Goal: Information Seeking & Learning: Learn about a topic

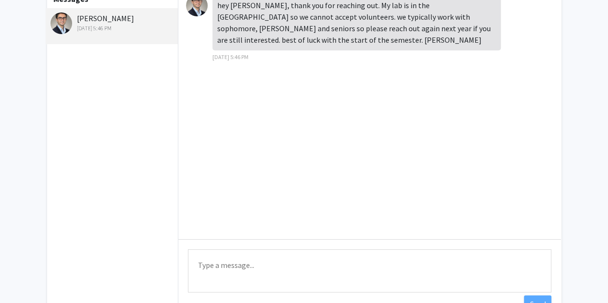
scroll to position [63, 0]
click at [249, 261] on textarea "Type a message" at bounding box center [369, 271] width 363 height 43
type textarea "h"
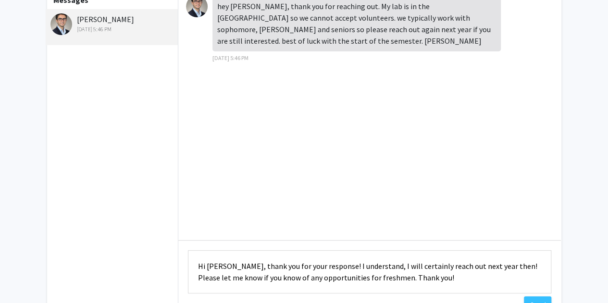
click at [351, 265] on textarea "Hi [PERSON_NAME], thank you for your response! I understand, I will certainly r…" at bounding box center [369, 271] width 363 height 43
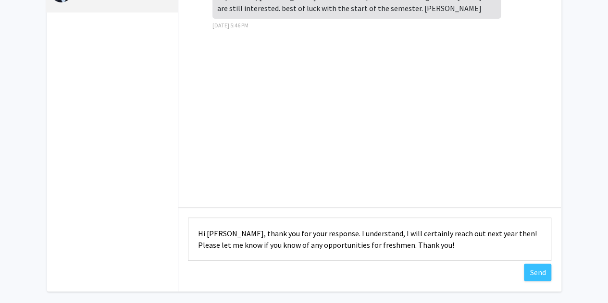
scroll to position [97, 0]
click at [266, 244] on textarea "Hi [PERSON_NAME], thank you for your response. I understand, I will certainly r…" at bounding box center [369, 238] width 363 height 43
click at [285, 242] on textarea "Hi [PERSON_NAME], thank you for your response. I understand, I will certainly r…" at bounding box center [369, 238] width 363 height 43
click at [297, 246] on textarea "Hi [PERSON_NAME], thank you for your response. I understand, I will certainly r…" at bounding box center [369, 238] width 363 height 43
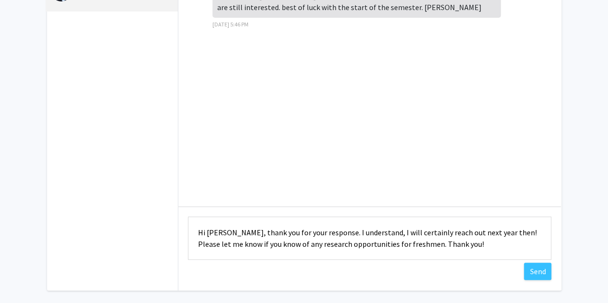
click at [412, 245] on textarea "Hi [PERSON_NAME], thank you for your response. I understand, I will certainly r…" at bounding box center [369, 238] width 363 height 43
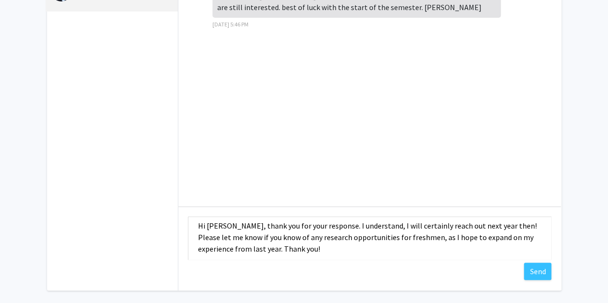
scroll to position [6, 0]
click at [489, 246] on textarea "Hi [PERSON_NAME], thank you for your response. I understand, I will certainly r…" at bounding box center [369, 238] width 363 height 43
click at [251, 251] on textarea "Hi [PERSON_NAME], thank you for your response. I understand, I will certainly r…" at bounding box center [369, 238] width 363 height 43
click at [200, 248] on textarea "Hi [PERSON_NAME], thank you for your response. I understand, I will certainly r…" at bounding box center [369, 238] width 363 height 43
type textarea "Hi [PERSON_NAME], thank you for your response. I understand, I will certainly r…"
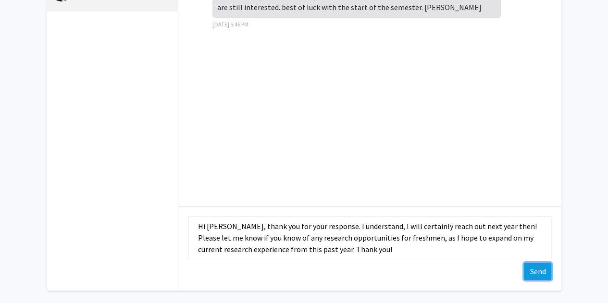
click at [536, 274] on button "Send" at bounding box center [537, 271] width 27 height 17
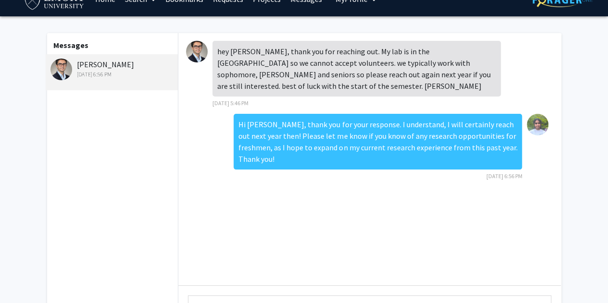
scroll to position [12, 0]
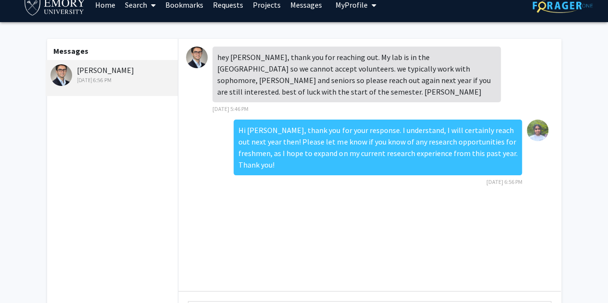
click at [264, 4] on link "Projects" at bounding box center [266, 5] width 37 height 34
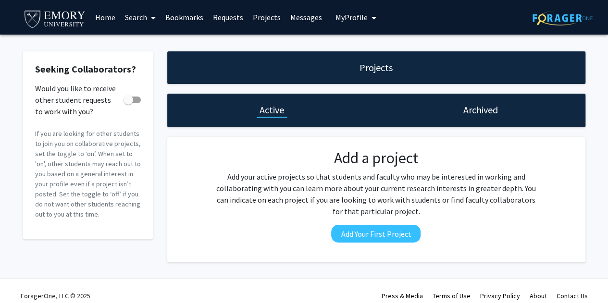
click at [192, 24] on link "Bookmarks" at bounding box center [185, 17] width 48 height 34
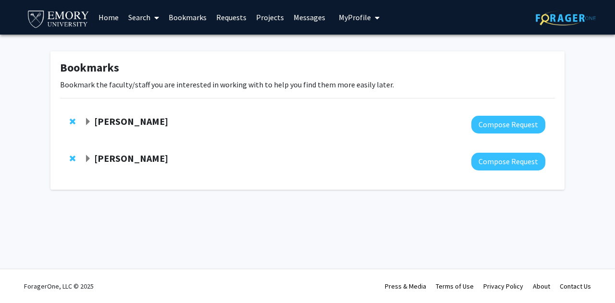
click at [100, 161] on strong "[PERSON_NAME]" at bounding box center [131, 158] width 74 height 12
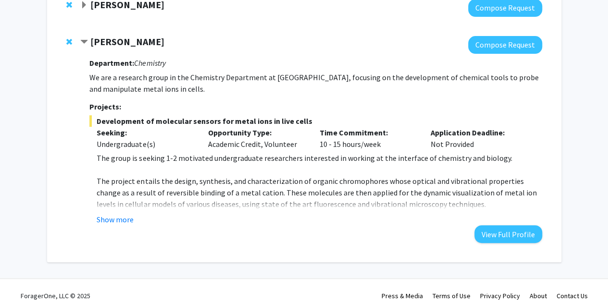
scroll to position [119, 0]
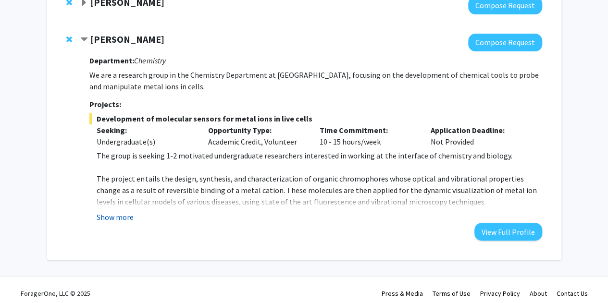
click at [109, 218] on button "Show more" at bounding box center [115, 217] width 37 height 12
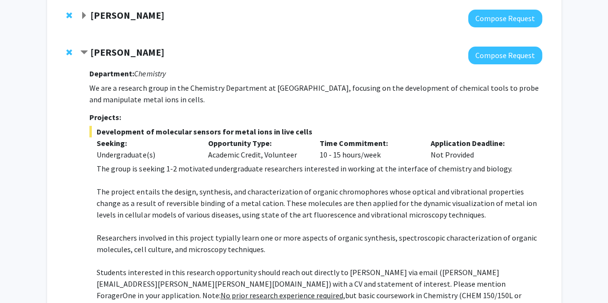
scroll to position [89, 0]
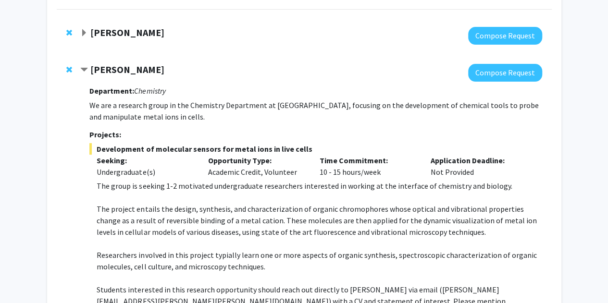
click at [105, 72] on strong "[PERSON_NAME]" at bounding box center [127, 69] width 74 height 12
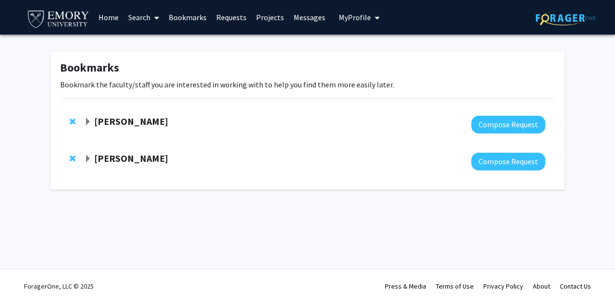
click at [113, 12] on link "Home" at bounding box center [109, 17] width 30 height 34
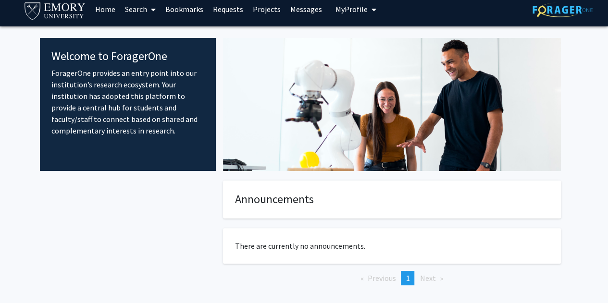
scroll to position [7, 0]
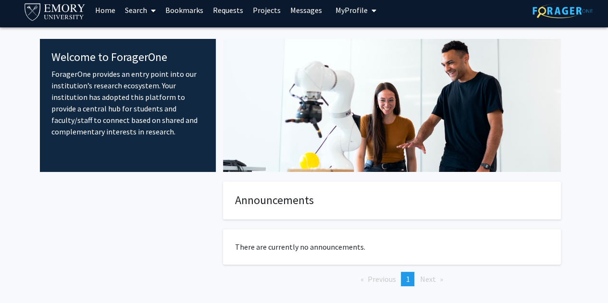
click at [148, 9] on span at bounding box center [151, 11] width 9 height 34
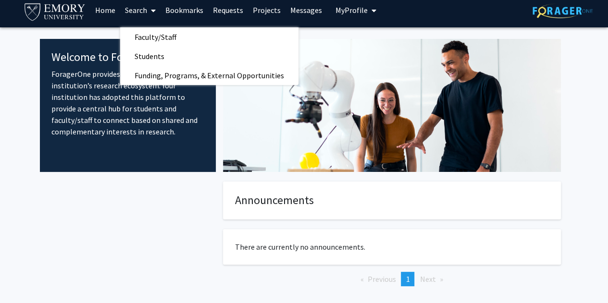
click at [265, 8] on link "Projects" at bounding box center [266, 10] width 37 height 34
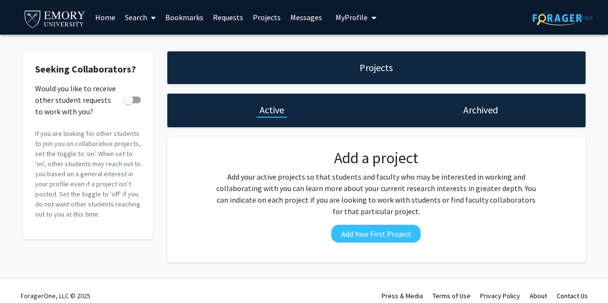
click at [147, 15] on link "Search" at bounding box center [140, 17] width 40 height 34
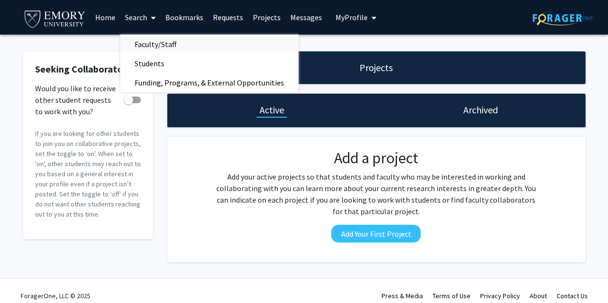
click at [160, 42] on span "Faculty/Staff" at bounding box center [155, 44] width 71 height 19
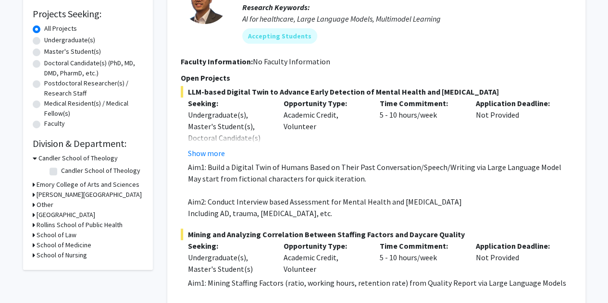
scroll to position [153, 0]
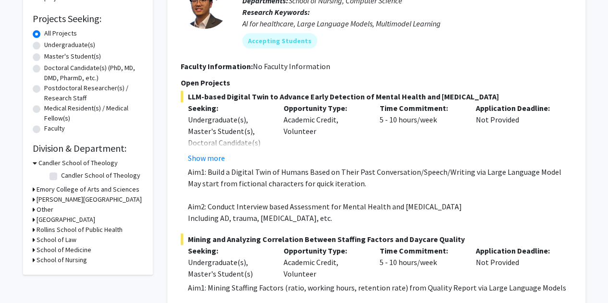
click at [65, 44] on label "Undergraduate(s)" at bounding box center [69, 45] width 51 height 10
click at [50, 44] on input "Undergraduate(s)" at bounding box center [47, 43] width 6 height 6
radio input "true"
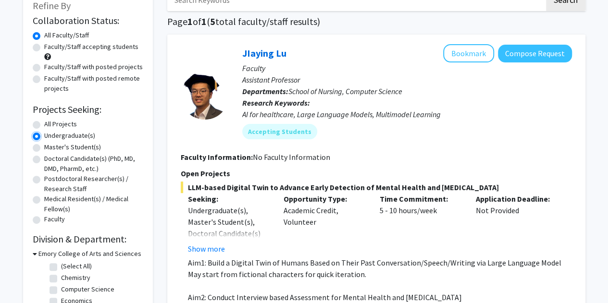
scroll to position [67, 0]
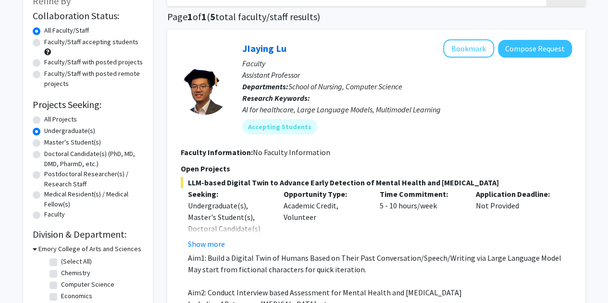
click at [65, 44] on label "Faculty/Staff accepting students" at bounding box center [91, 42] width 94 height 10
click at [50, 43] on input "Faculty/Staff accepting students" at bounding box center [47, 40] width 6 height 6
radio input "true"
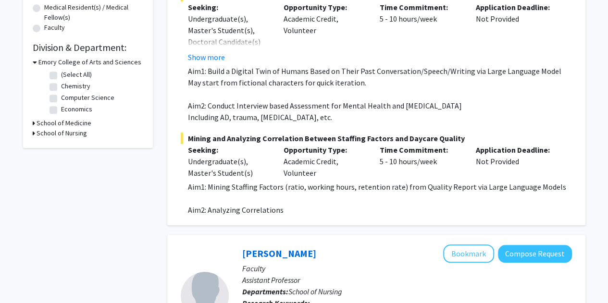
scroll to position [255, 0]
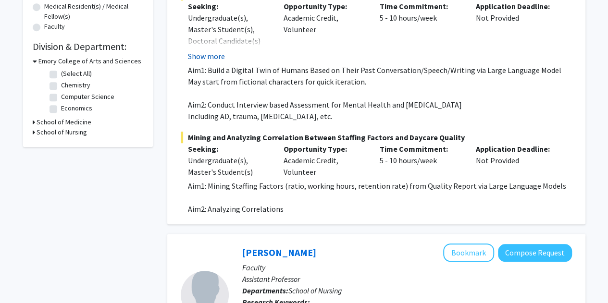
click at [211, 59] on button "Show more" at bounding box center [206, 56] width 37 height 12
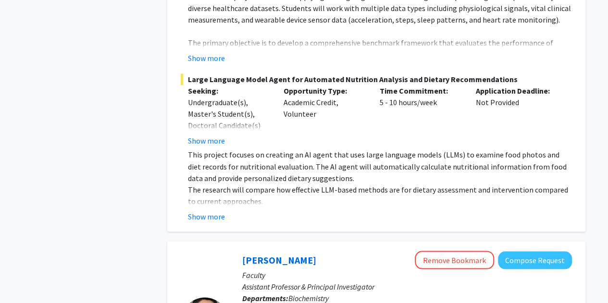
scroll to position [744, 0]
click at [211, 59] on button "Show more" at bounding box center [206, 59] width 37 height 12
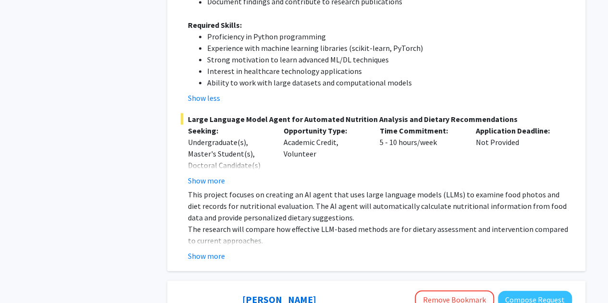
scroll to position [905, 0]
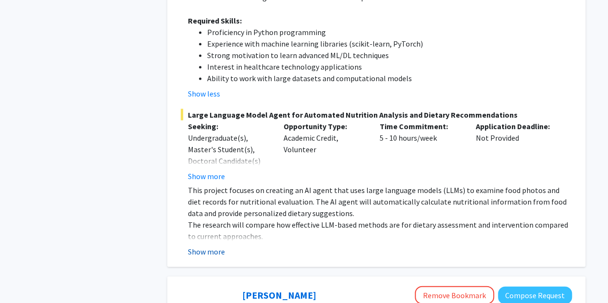
click at [218, 246] on button "Show more" at bounding box center [206, 252] width 37 height 12
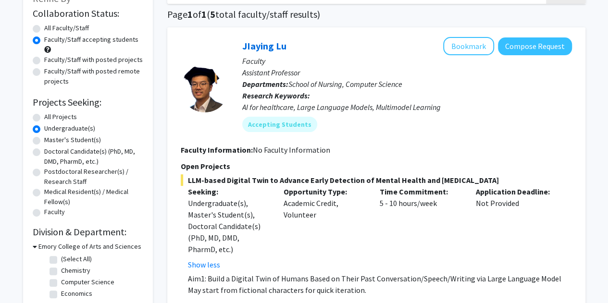
scroll to position [69, 0]
click at [79, 59] on label "Faculty/Staff with posted projects" at bounding box center [93, 60] width 99 height 10
click at [50, 59] on input "Faculty/Staff with posted projects" at bounding box center [47, 58] width 6 height 6
radio input "true"
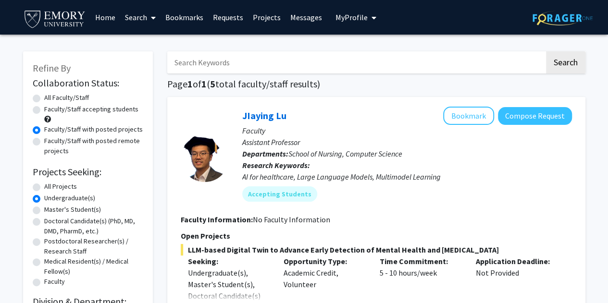
click at [83, 101] on label "All Faculty/Staff" at bounding box center [66, 98] width 45 height 10
click at [50, 99] on input "All Faculty/Staff" at bounding box center [47, 96] width 6 height 6
radio input "true"
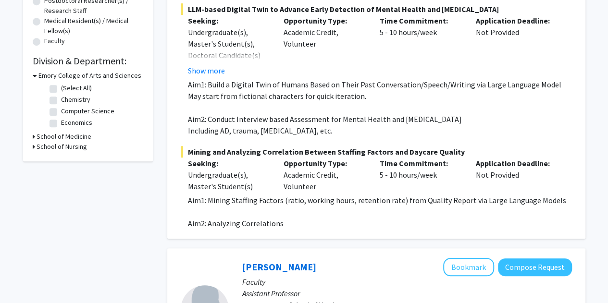
scroll to position [240, 0]
click at [61, 103] on label "Chemistry" at bounding box center [75, 100] width 29 height 10
click at [61, 101] on input "Chemistry" at bounding box center [64, 98] width 6 height 6
checkbox input "true"
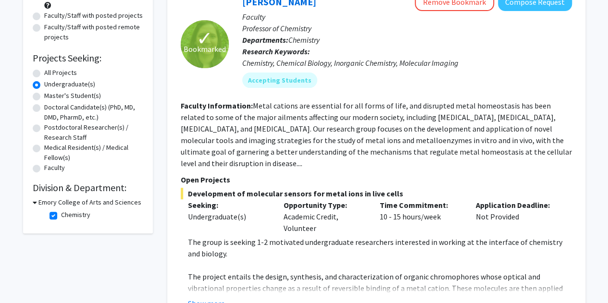
scroll to position [115, 0]
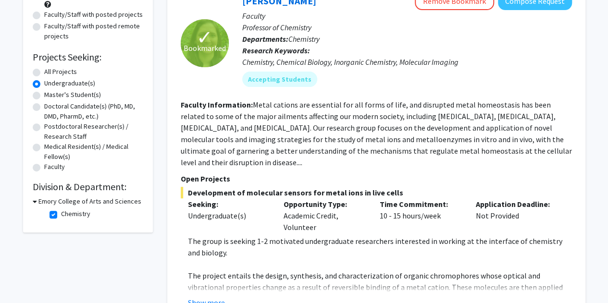
click at [61, 215] on label "Chemistry" at bounding box center [75, 214] width 29 height 10
click at [61, 215] on input "Chemistry" at bounding box center [64, 212] width 6 height 6
checkbox input "false"
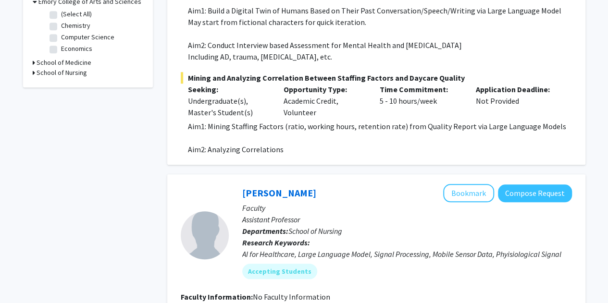
scroll to position [312, 0]
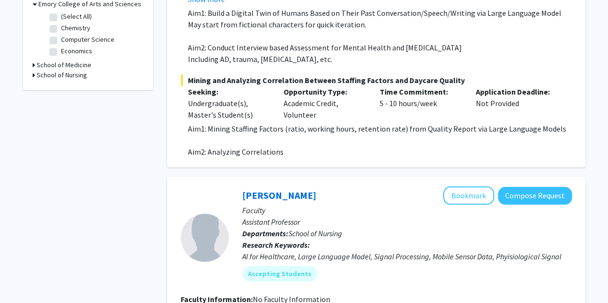
click at [35, 65] on div "School of Medicine" at bounding box center [88, 65] width 111 height 10
click at [40, 65] on h3 "School of Medicine" at bounding box center [64, 65] width 55 height 10
click at [61, 77] on label "Biochemistry" at bounding box center [80, 78] width 38 height 10
click at [61, 77] on input "Biochemistry" at bounding box center [64, 76] width 6 height 6
checkbox input "true"
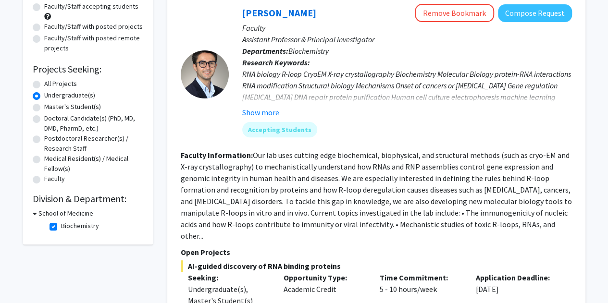
scroll to position [104, 0]
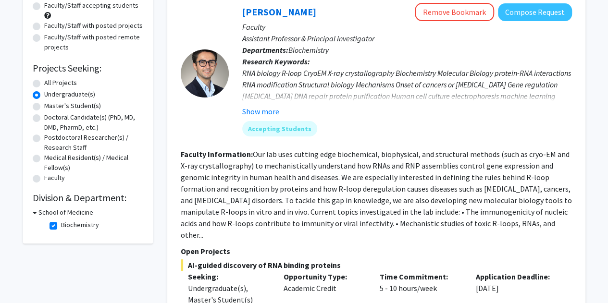
click at [61, 224] on label "Biochemistry" at bounding box center [80, 225] width 38 height 10
click at [61, 224] on input "Biochemistry" at bounding box center [64, 223] width 6 height 6
checkbox input "false"
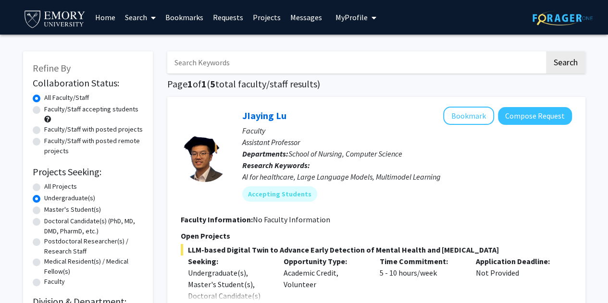
click at [44, 211] on label "Master's Student(s)" at bounding box center [72, 210] width 57 height 10
click at [44, 211] on input "Master's Student(s)" at bounding box center [47, 208] width 6 height 6
radio input "true"
click at [44, 224] on label "Doctoral Candidate(s) (PhD, MD, DMD, PharmD, etc.)" at bounding box center [93, 226] width 99 height 20
click at [44, 223] on input "Doctoral Candidate(s) (PhD, MD, DMD, PharmD, etc.)" at bounding box center [47, 219] width 6 height 6
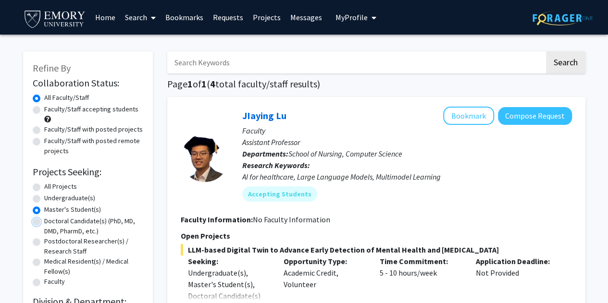
radio input "true"
click at [44, 241] on label "Postdoctoral Researcher(s) / Research Staff" at bounding box center [93, 246] width 99 height 20
click at [44, 241] on input "Postdoctoral Researcher(s) / Research Staff" at bounding box center [47, 239] width 6 height 6
radio input "true"
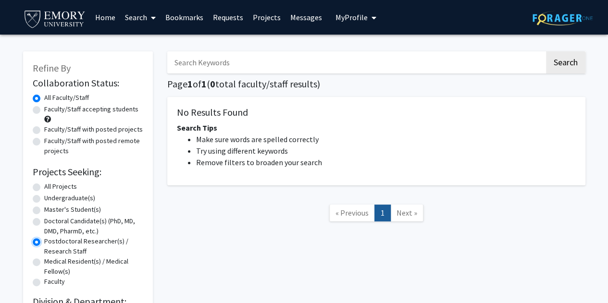
scroll to position [49, 0]
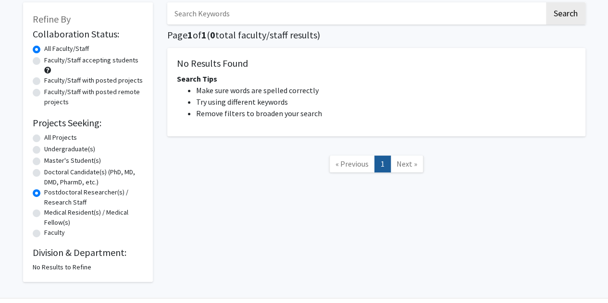
click at [44, 216] on label "Medical Resident(s) / Medical Fellow(s)" at bounding box center [93, 218] width 99 height 20
click at [44, 214] on input "Medical Resident(s) / Medical Fellow(s)" at bounding box center [47, 211] width 6 height 6
radio input "true"
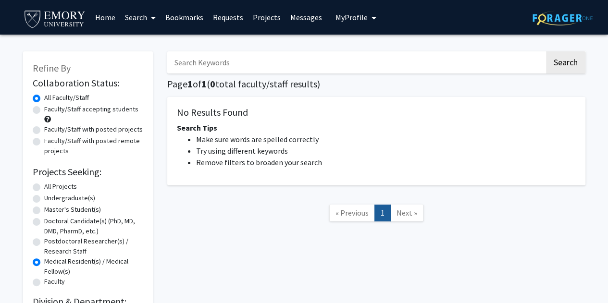
click at [40, 232] on div "Doctoral Candidate(s) (PhD, MD, DMD, PharmD, etc.)" at bounding box center [88, 226] width 111 height 20
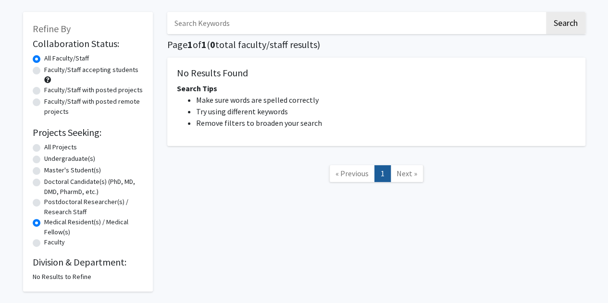
scroll to position [39, 0]
click at [44, 244] on label "Faculty" at bounding box center [54, 243] width 21 height 10
click at [44, 244] on input "Faculty" at bounding box center [47, 241] width 6 height 6
radio input "true"
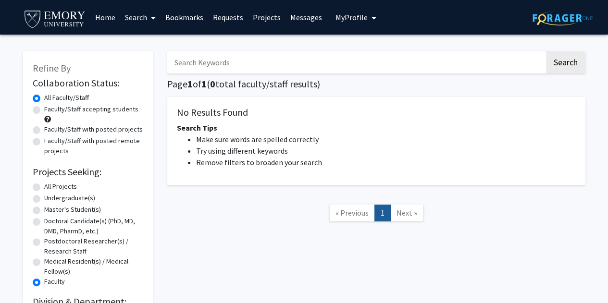
click at [44, 185] on label "All Projects" at bounding box center [60, 187] width 33 height 10
click at [44, 185] on input "All Projects" at bounding box center [47, 185] width 6 height 6
radio input "true"
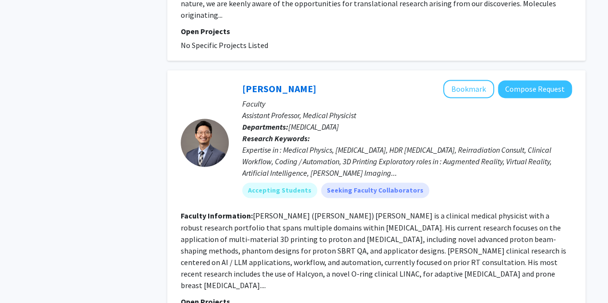
scroll to position [2508, 0]
click at [265, 82] on link "[PERSON_NAME]" at bounding box center [279, 88] width 74 height 12
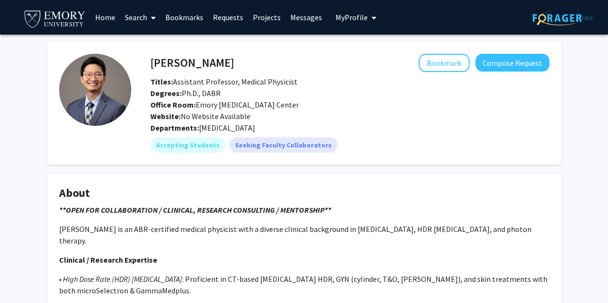
scroll to position [185, 0]
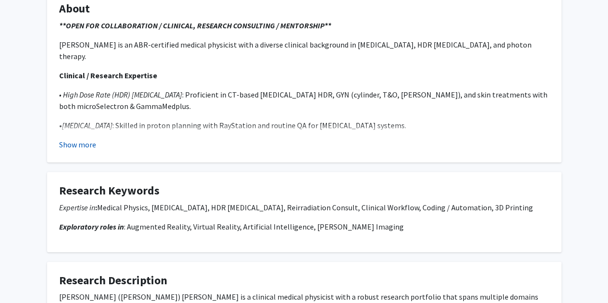
click at [78, 148] on button "Show more" at bounding box center [77, 145] width 37 height 12
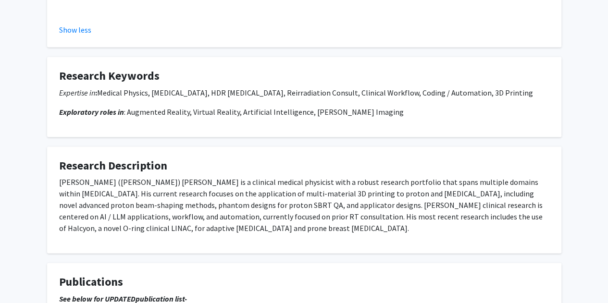
scroll to position [896, 0]
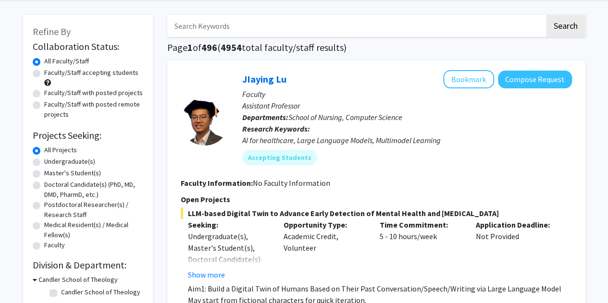
scroll to position [291, 0]
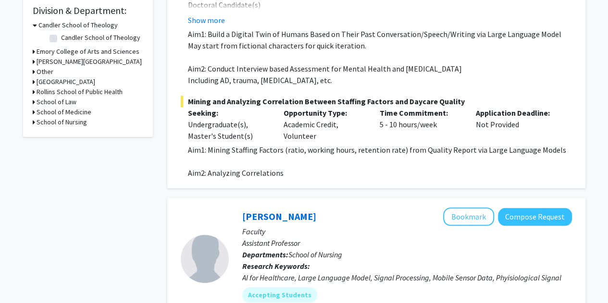
click at [35, 113] on div "School of Medicine" at bounding box center [88, 112] width 111 height 10
click at [33, 112] on icon at bounding box center [34, 112] width 2 height 10
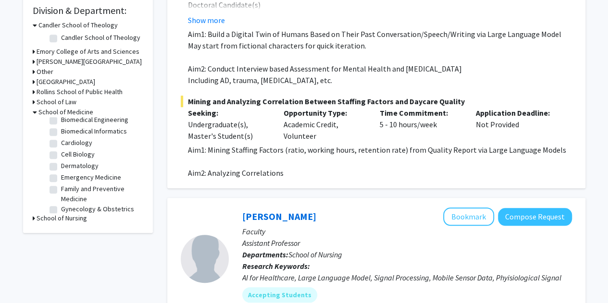
scroll to position [46, 0]
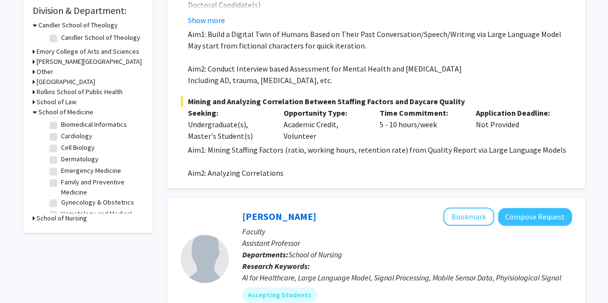
click at [61, 138] on label "Cardiology" at bounding box center [76, 136] width 31 height 10
click at [61, 137] on input "Cardiology" at bounding box center [64, 134] width 6 height 6
checkbox input "true"
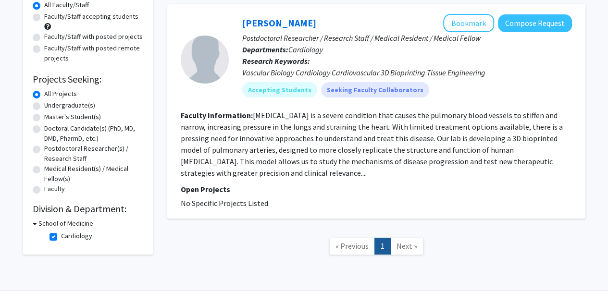
scroll to position [92, 0]
click at [276, 24] on link "[PERSON_NAME]" at bounding box center [279, 23] width 74 height 12
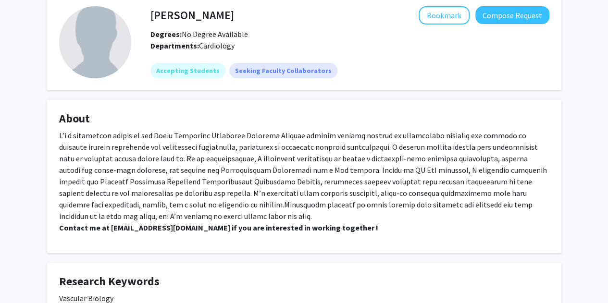
scroll to position [43, 0]
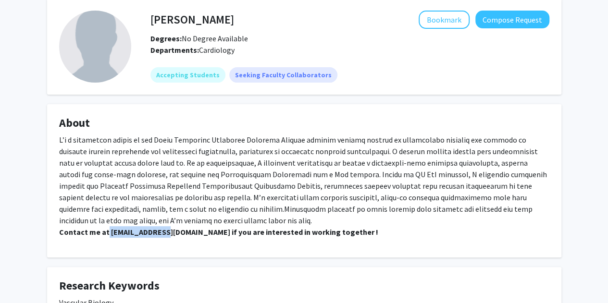
drag, startPoint x: 106, startPoint y: 233, endPoint x: 168, endPoint y: 237, distance: 62.1
click at [168, 237] on p "Contact me at [EMAIL_ADDRESS][DOMAIN_NAME] if you are interested in working tog…" at bounding box center [304, 186] width 490 height 104
copy strong "[EMAIL_ADDRESS][DOMAIN_NAME]"
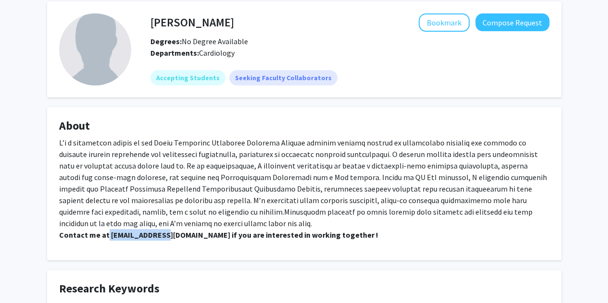
scroll to position [40, 0]
click at [280, 170] on p "Contact me at [EMAIL_ADDRESS][DOMAIN_NAME] if you are interested in working tog…" at bounding box center [304, 189] width 490 height 104
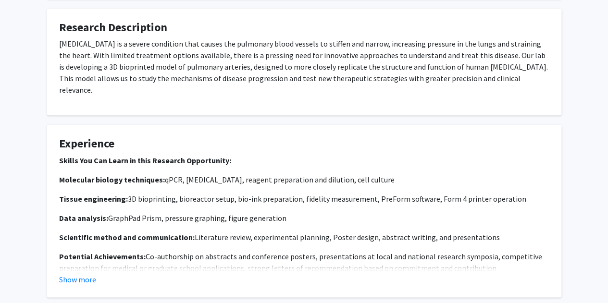
scroll to position [449, 0]
click at [82, 274] on button "Show more" at bounding box center [77, 280] width 37 height 12
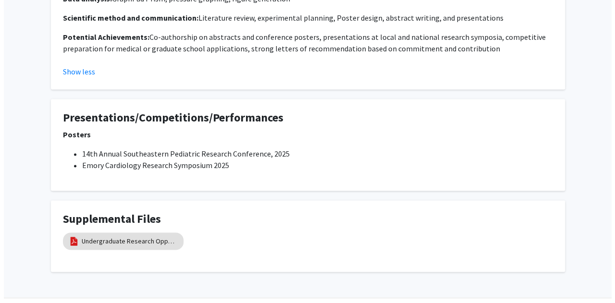
scroll to position [668, 0]
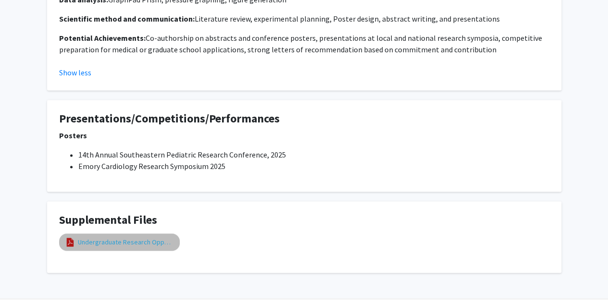
click at [147, 237] on link "Undergraduate Research Opportunity" at bounding box center [126, 242] width 96 height 10
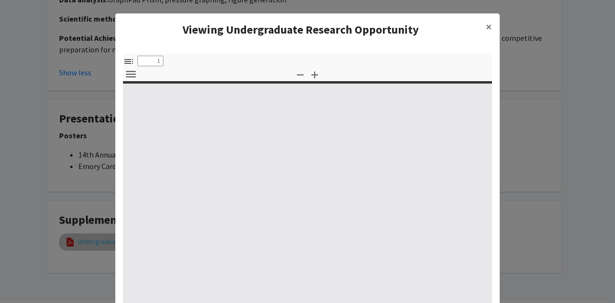
select select "custom"
type input "0"
select select "custom"
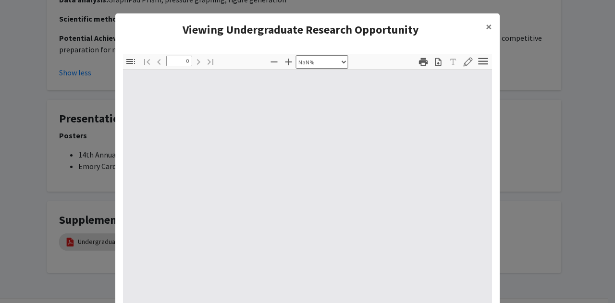
type input "1"
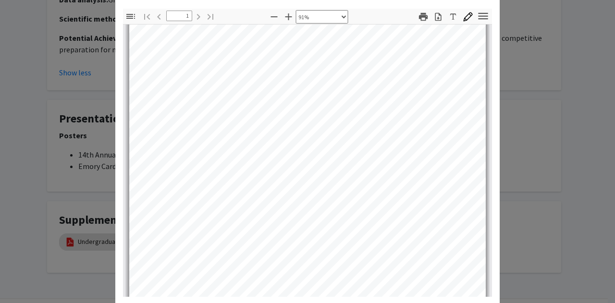
scroll to position [63, 3]
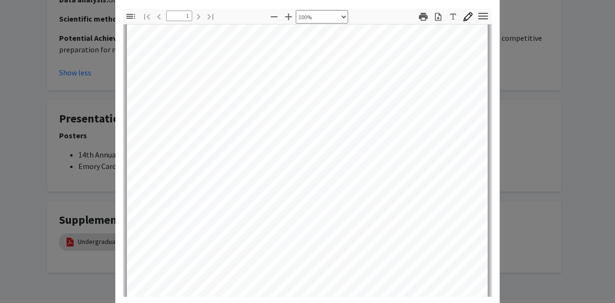
select select "custom"
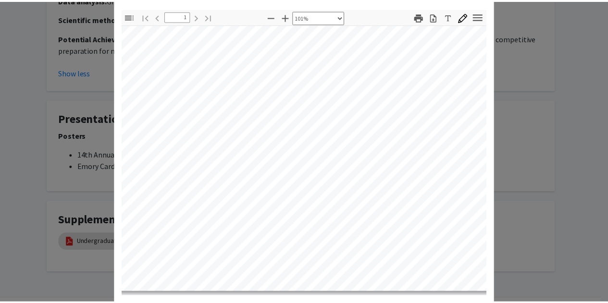
scroll to position [0, 0]
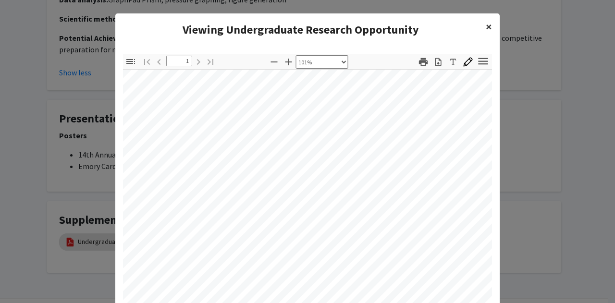
click at [486, 24] on span "×" at bounding box center [489, 26] width 6 height 15
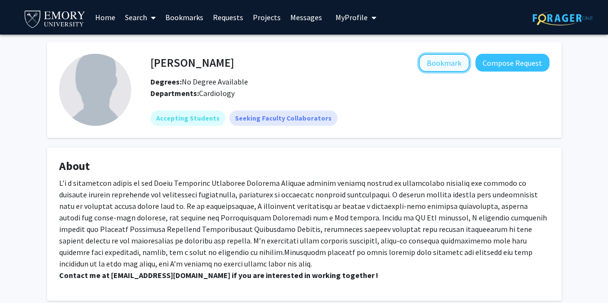
click at [458, 62] on button "Bookmark" at bounding box center [444, 63] width 51 height 18
click at [108, 17] on link "Home" at bounding box center [105, 17] width 30 height 34
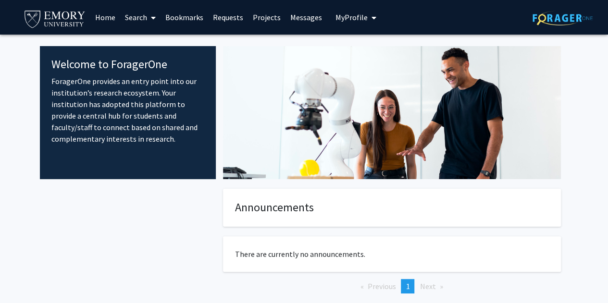
click at [138, 12] on link "Search" at bounding box center [140, 17] width 40 height 34
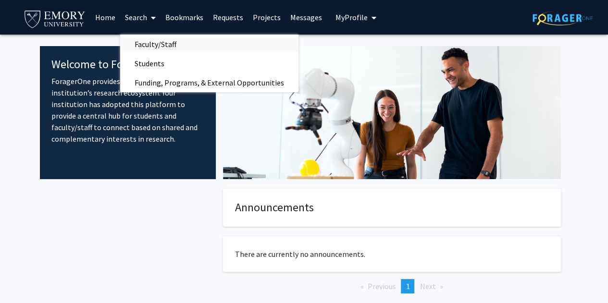
click at [163, 39] on span "Faculty/Staff" at bounding box center [155, 44] width 71 height 19
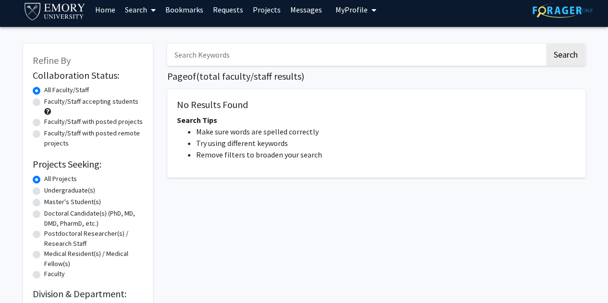
scroll to position [7, 0]
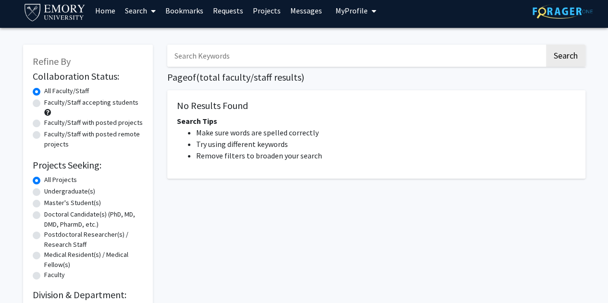
click at [44, 104] on label "Faculty/Staff accepting students" at bounding box center [91, 103] width 94 height 10
click at [44, 104] on input "Faculty/Staff accepting students" at bounding box center [47, 101] width 6 height 6
radio input "true"
click at [44, 92] on label "All Faculty/Staff" at bounding box center [66, 91] width 45 height 10
click at [44, 92] on input "All Faculty/Staff" at bounding box center [47, 89] width 6 height 6
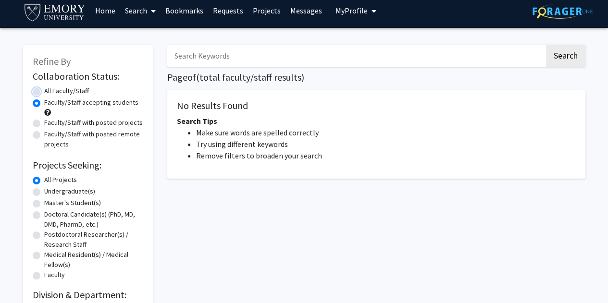
radio input "true"
click at [570, 55] on button "Search" at bounding box center [565, 56] width 39 height 22
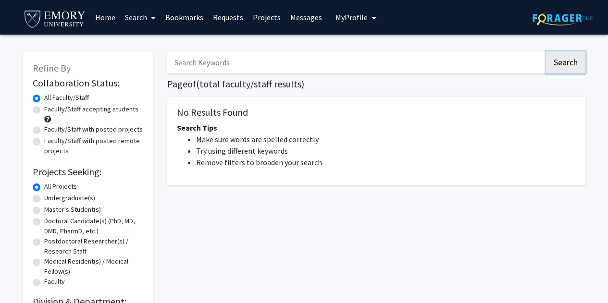
scroll to position [68, 0]
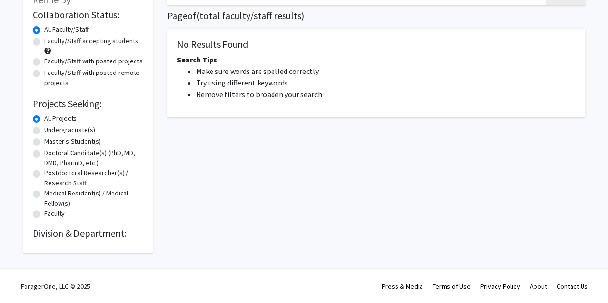
click at [74, 192] on label "Medical Resident(s) / Medical Fellow(s)" at bounding box center [93, 198] width 99 height 20
click at [50, 192] on input "Medical Resident(s) / Medical Fellow(s)" at bounding box center [47, 191] width 6 height 6
radio input "true"
click at [44, 117] on label "All Projects" at bounding box center [60, 118] width 33 height 10
click at [44, 117] on input "All Projects" at bounding box center [47, 116] width 6 height 6
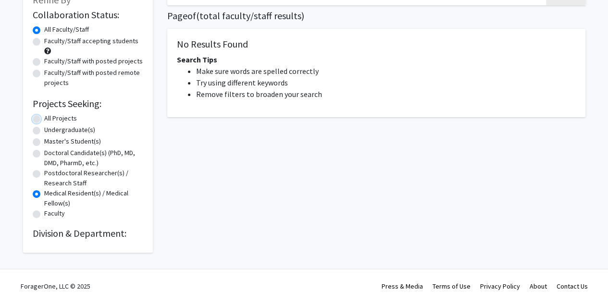
radio input "true"
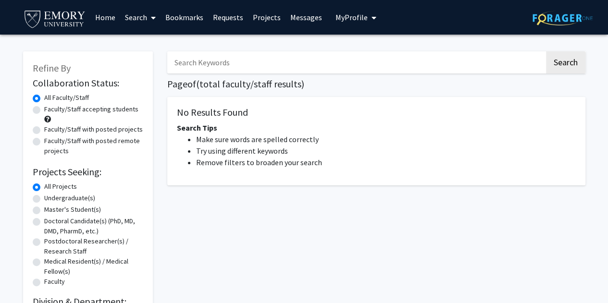
click at [125, 24] on link "Search" at bounding box center [140, 17] width 40 height 34
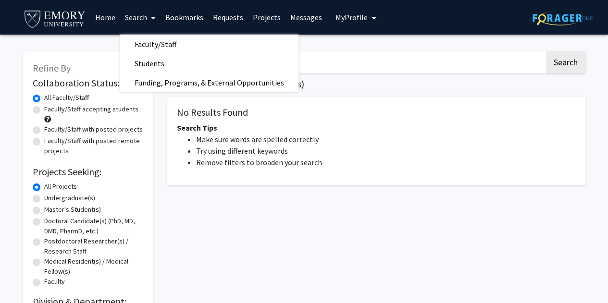
click at [76, 106] on label "Faculty/Staff accepting students" at bounding box center [91, 109] width 94 height 10
click at [50, 106] on input "Faculty/Staff accepting students" at bounding box center [47, 107] width 6 height 6
radio input "true"
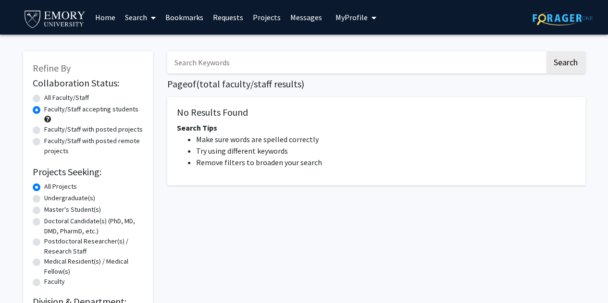
click at [81, 200] on label "Undergraduate(s)" at bounding box center [69, 198] width 51 height 10
click at [50, 199] on input "Undergraduate(s)" at bounding box center [47, 196] width 6 height 6
radio input "true"
click at [259, 23] on link "Projects" at bounding box center [266, 17] width 37 height 34
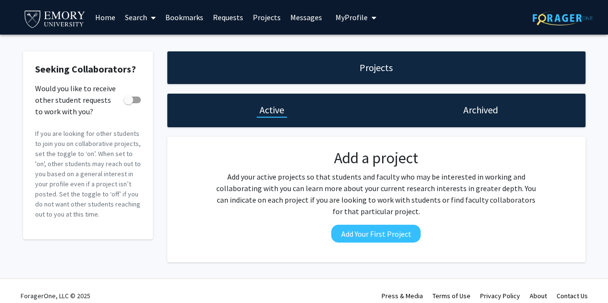
click at [147, 18] on link "Search" at bounding box center [140, 17] width 40 height 34
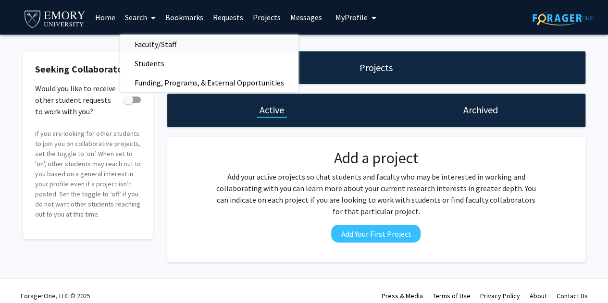
click at [172, 46] on span "Faculty/Staff" at bounding box center [155, 44] width 71 height 19
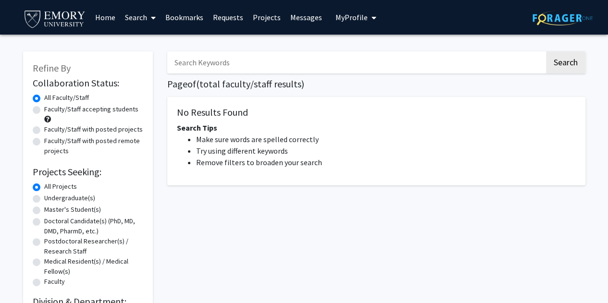
click at [217, 71] on input "Search Keywords" at bounding box center [355, 62] width 377 height 22
type input "cells"
click at [546, 51] on button "Search" at bounding box center [565, 62] width 39 height 22
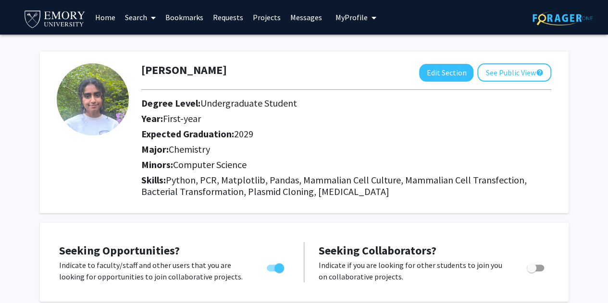
click at [215, 12] on link "Requests" at bounding box center [228, 17] width 40 height 34
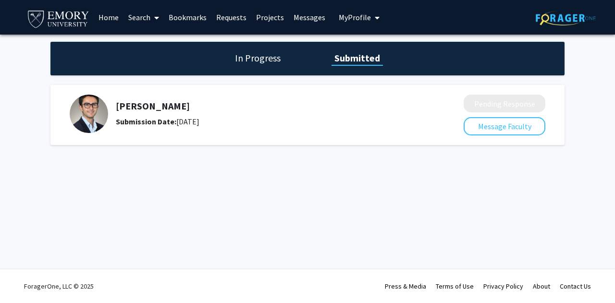
click at [169, 106] on h5 "[PERSON_NAME]" at bounding box center [264, 106] width 297 height 12
click at [266, 64] on h1 "In Progress" at bounding box center [257, 57] width 51 height 13
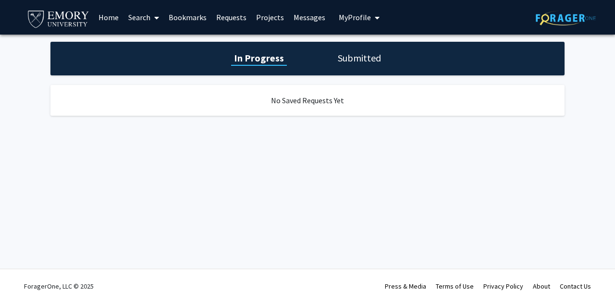
click at [364, 51] on h1 "Submitted" at bounding box center [359, 57] width 49 height 13
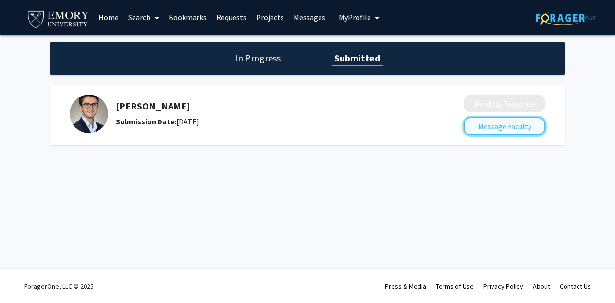
click at [512, 126] on button "Message Faculty" at bounding box center [505, 126] width 82 height 18
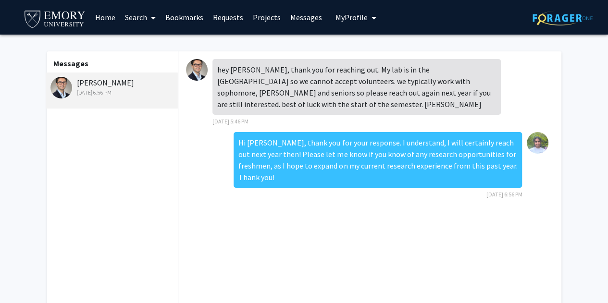
click at [131, 18] on link "Search" at bounding box center [140, 17] width 40 height 34
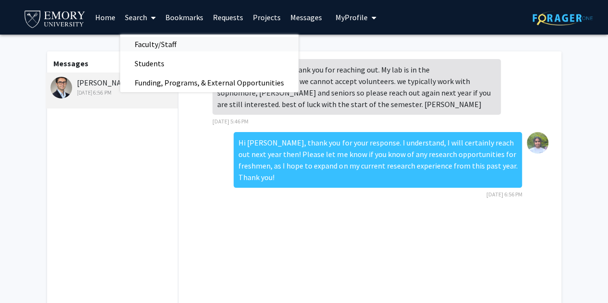
click at [163, 42] on span "Faculty/Staff" at bounding box center [155, 44] width 71 height 19
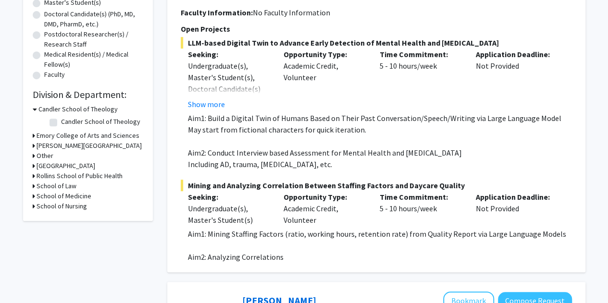
scroll to position [208, 0]
click at [37, 194] on h3 "School of Medicine" at bounding box center [64, 196] width 55 height 10
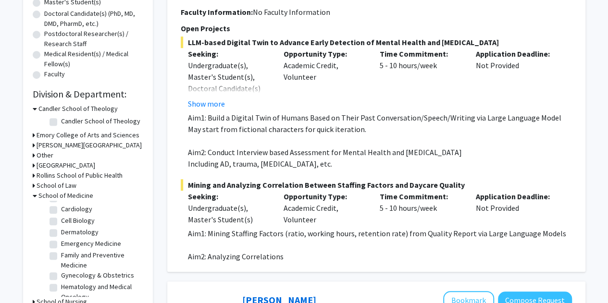
scroll to position [56, 0]
click at [77, 212] on label "Cardiology" at bounding box center [76, 210] width 31 height 10
click at [67, 211] on input "Cardiology" at bounding box center [64, 208] width 6 height 6
checkbox input "true"
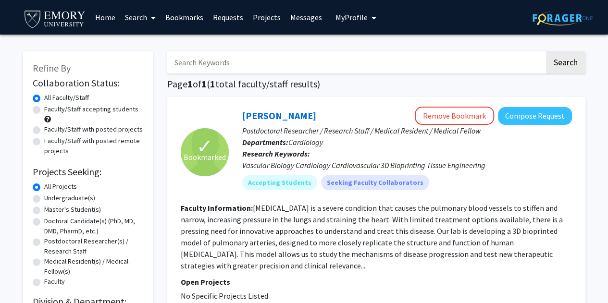
scroll to position [114, 0]
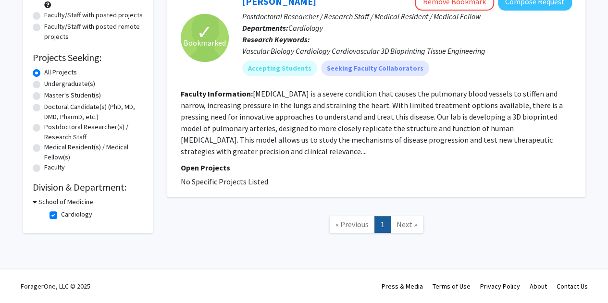
click at [61, 216] on label "Cardiology" at bounding box center [76, 215] width 31 height 10
click at [61, 216] on input "Cardiology" at bounding box center [64, 213] width 6 height 6
checkbox input "false"
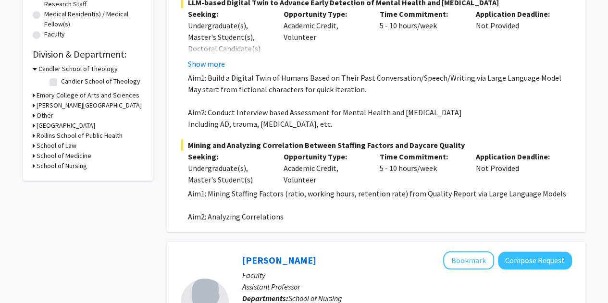
scroll to position [237, 0]
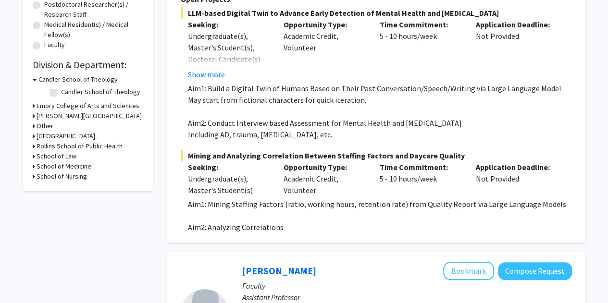
click at [50, 164] on h3 "School of Medicine" at bounding box center [64, 166] width 55 height 10
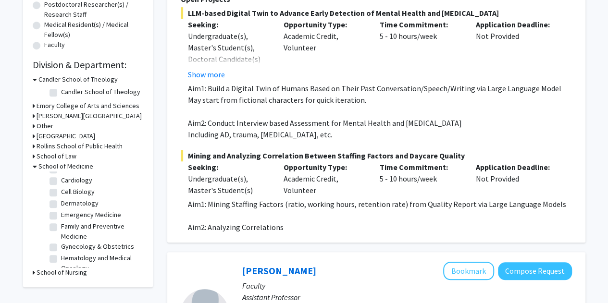
scroll to position [56, 0]
click at [85, 219] on label "Emergency Medicine" at bounding box center [91, 216] width 60 height 10
click at [67, 217] on input "Emergency Medicine" at bounding box center [64, 214] width 6 height 6
checkbox input "true"
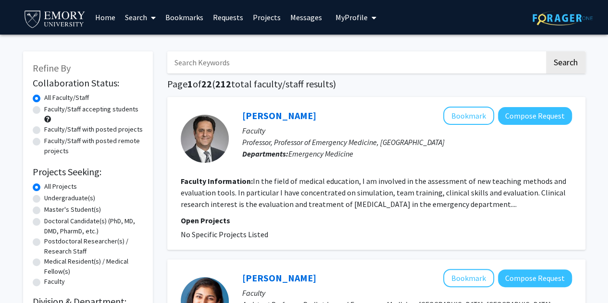
click at [265, 213] on fg-search-faculty "Douglas Ander Bookmark Compose Request Faculty Professor, Professor of Emergenc…" at bounding box center [376, 174] width 391 height 134
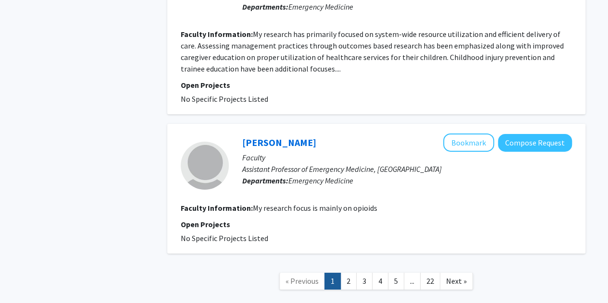
scroll to position [1607, 0]
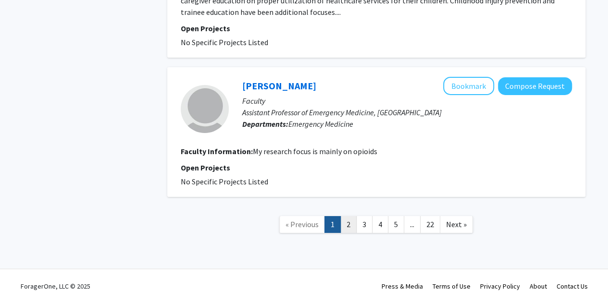
click at [347, 230] on link "2" at bounding box center [348, 224] width 16 height 17
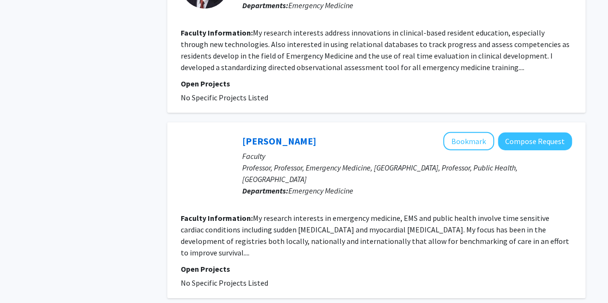
scroll to position [1676, 0]
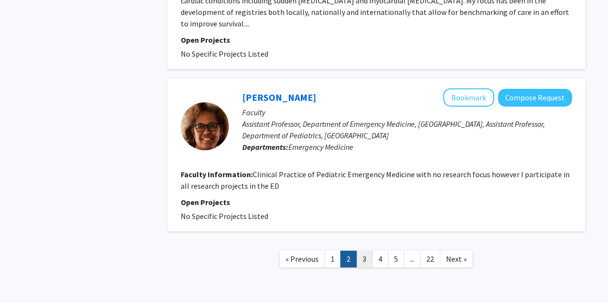
click at [366, 251] on link "3" at bounding box center [364, 259] width 16 height 17
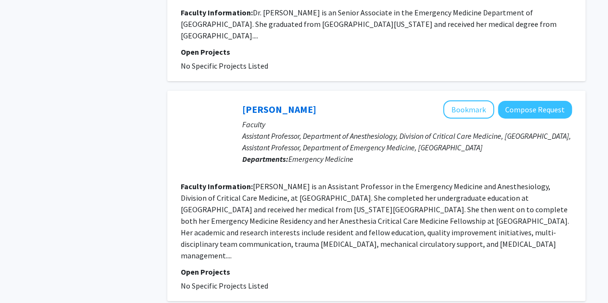
scroll to position [1665, 0]
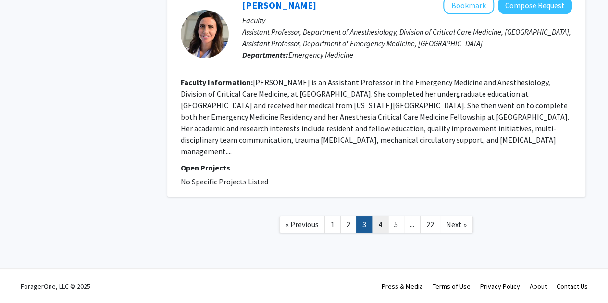
click at [380, 225] on link "4" at bounding box center [380, 224] width 16 height 17
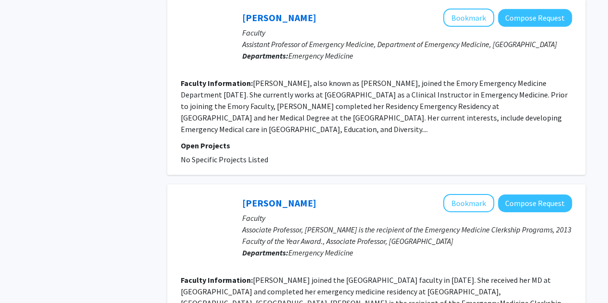
scroll to position [1699, 0]
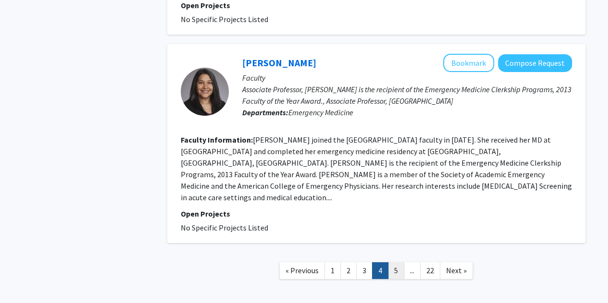
click at [393, 262] on link "5" at bounding box center [396, 270] width 16 height 17
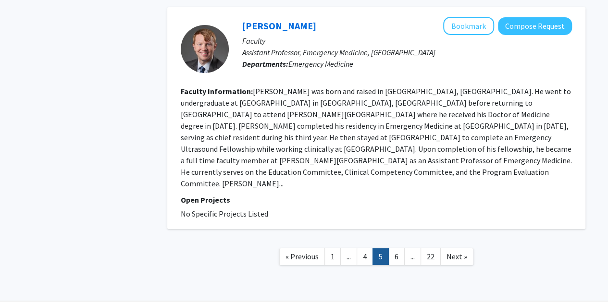
scroll to position [1676, 0]
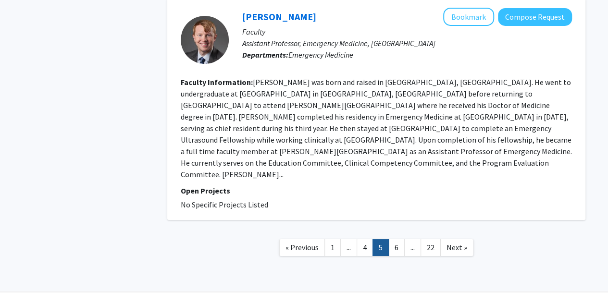
click at [393, 239] on link "6" at bounding box center [396, 247] width 16 height 17
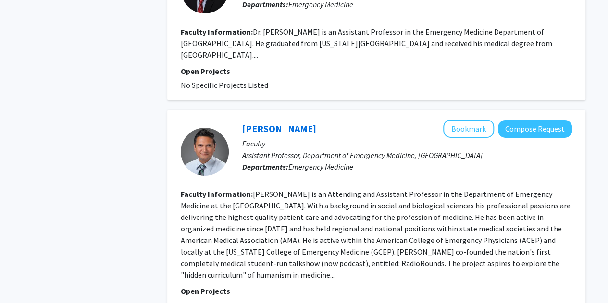
scroll to position [1723, 0]
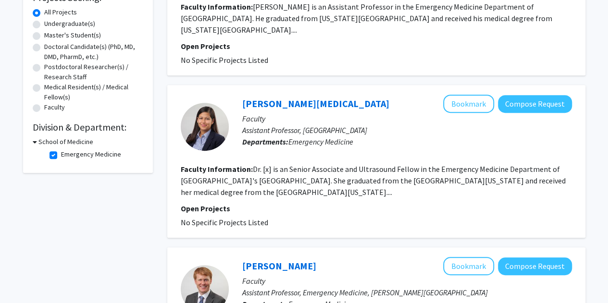
scroll to position [180, 0]
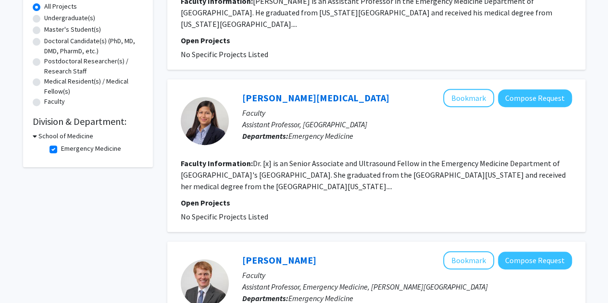
click at [61, 146] on label "Emergency Medicine" at bounding box center [91, 149] width 60 height 10
click at [61, 146] on input "Emergency Medicine" at bounding box center [64, 147] width 6 height 6
checkbox input "false"
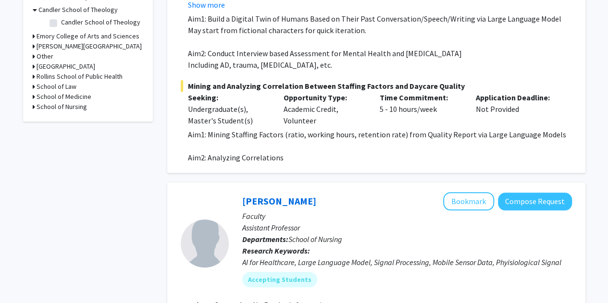
scroll to position [308, 0]
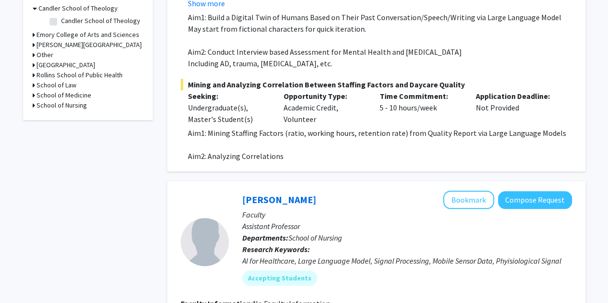
click at [51, 107] on h3 "School of Nursing" at bounding box center [62, 105] width 50 height 10
click at [51, 107] on h3 "School of Nursing" at bounding box center [63, 105] width 50 height 10
click at [50, 97] on h3 "School of Medicine" at bounding box center [64, 95] width 55 height 10
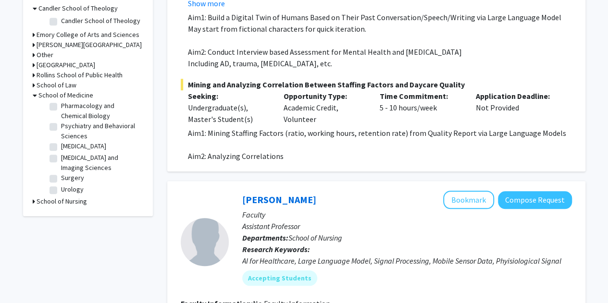
scroll to position [292, 0]
click at [61, 176] on label "Surgery" at bounding box center [72, 176] width 23 height 10
click at [61, 176] on input "Surgery" at bounding box center [64, 174] width 6 height 6
checkbox input "true"
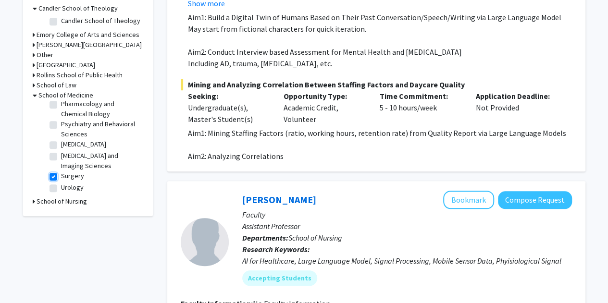
checkbox input "true"
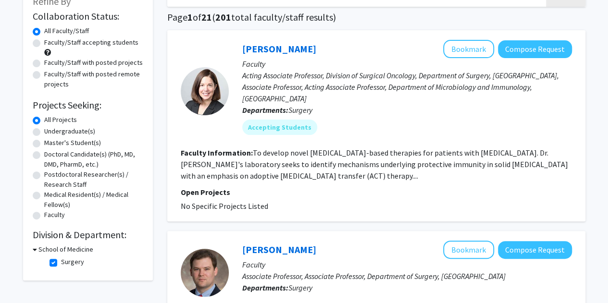
scroll to position [71, 0]
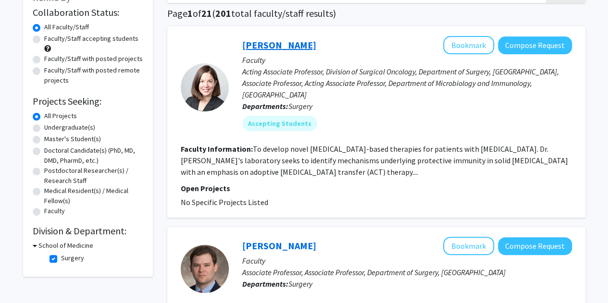
click at [266, 48] on link "Chrystal Paulos" at bounding box center [279, 45] width 74 height 12
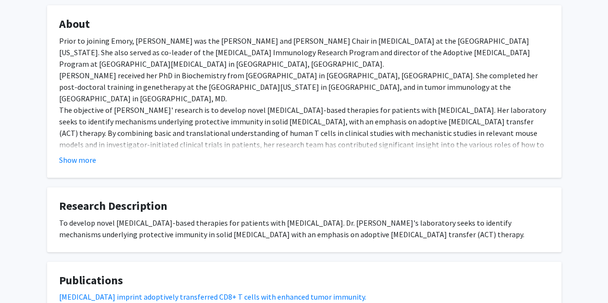
scroll to position [181, 0]
click at [79, 165] on button "Show more" at bounding box center [77, 160] width 37 height 12
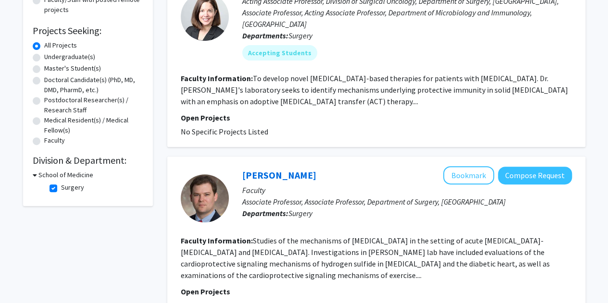
scroll to position [140, 0]
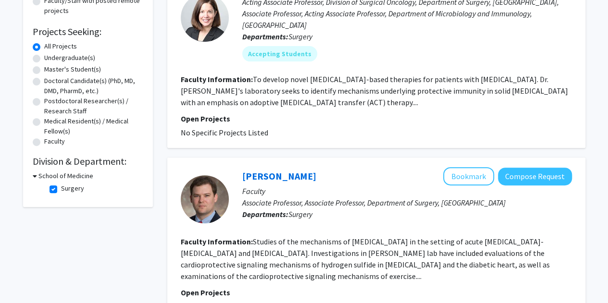
click at [61, 190] on label "Surgery" at bounding box center [72, 189] width 23 height 10
click at [61, 190] on input "Surgery" at bounding box center [64, 187] width 6 height 6
checkbox input "false"
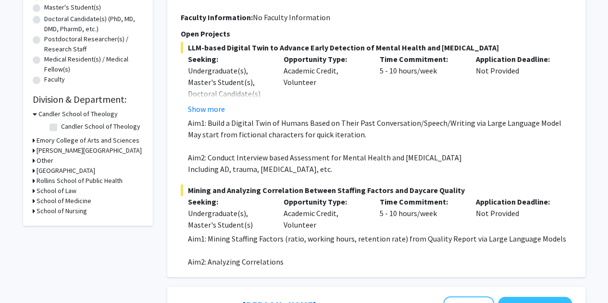
scroll to position [203, 0]
click at [47, 204] on h3 "School of Medicine" at bounding box center [64, 201] width 55 height 10
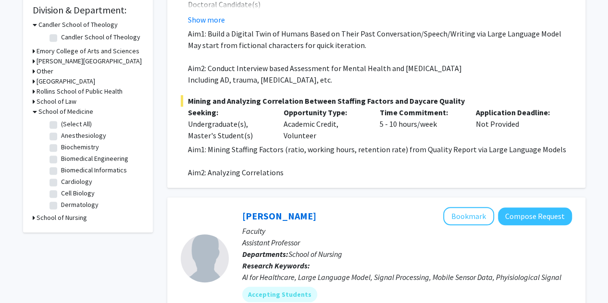
scroll to position [281, 0]
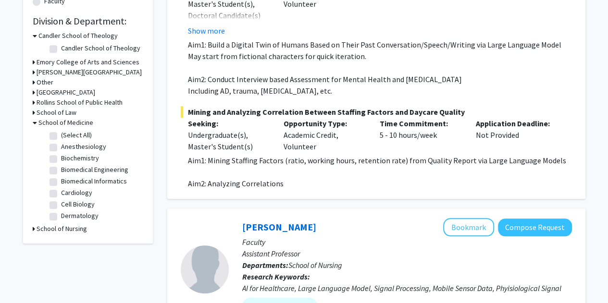
click at [87, 183] on label "Biomedical Informatics" at bounding box center [94, 181] width 66 height 10
click at [67, 183] on input "Biomedical Informatics" at bounding box center [64, 179] width 6 height 6
checkbox input "true"
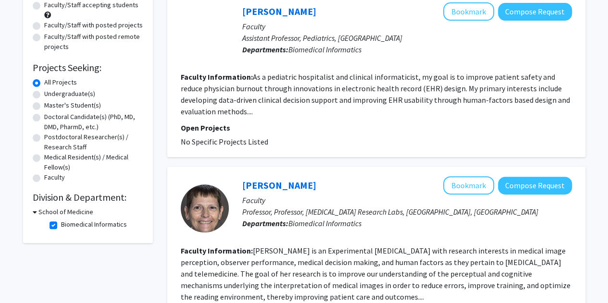
scroll to position [106, 0]
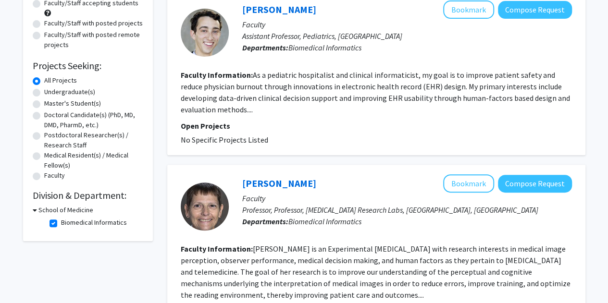
click at [61, 224] on label "Biomedical Informatics" at bounding box center [94, 223] width 66 height 10
click at [61, 224] on input "Biomedical Informatics" at bounding box center [64, 221] width 6 height 6
checkbox input "false"
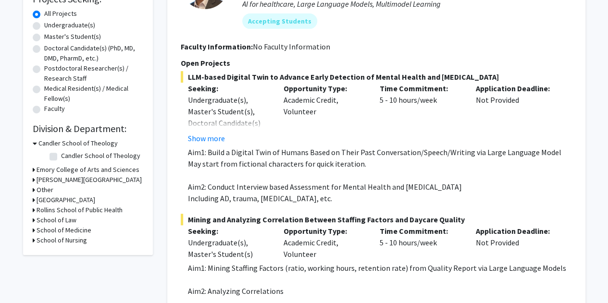
scroll to position [174, 0]
click at [56, 229] on h3 "School of Medicine" at bounding box center [64, 230] width 55 height 10
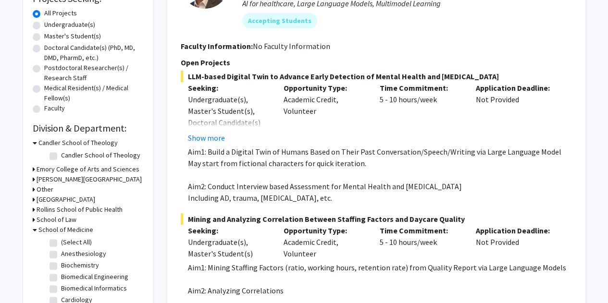
click at [61, 245] on label "(Select All)" at bounding box center [76, 242] width 31 height 10
click at [61, 244] on input "(Select All)" at bounding box center [64, 240] width 6 height 6
checkbox input "true"
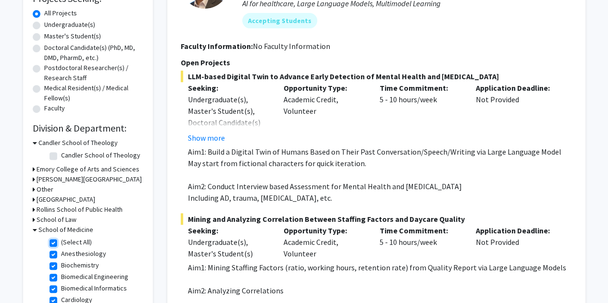
checkbox input "true"
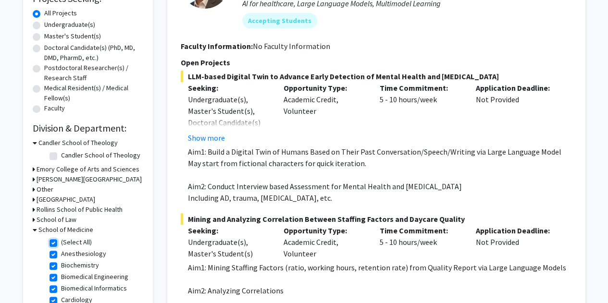
checkbox input "true"
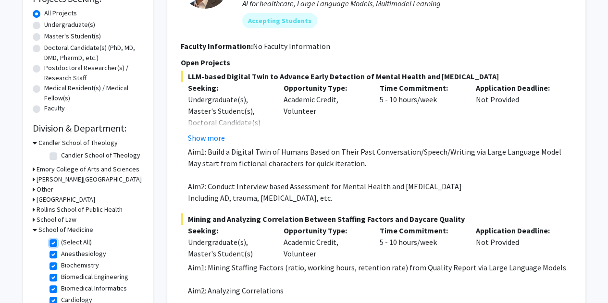
checkbox input "true"
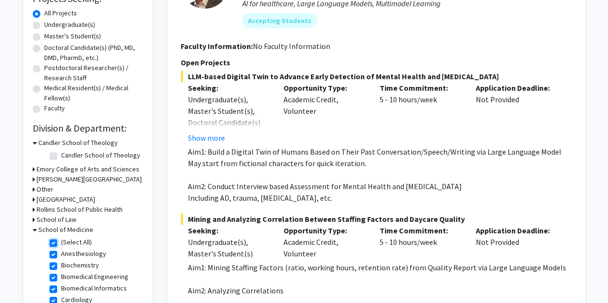
checkbox input "true"
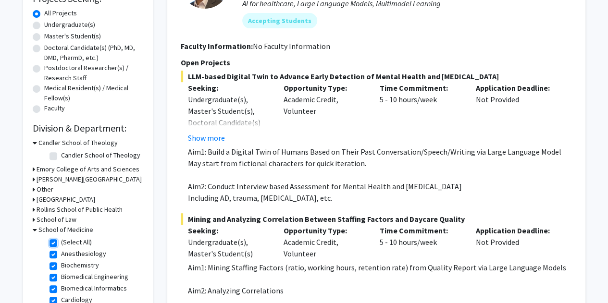
checkbox input "true"
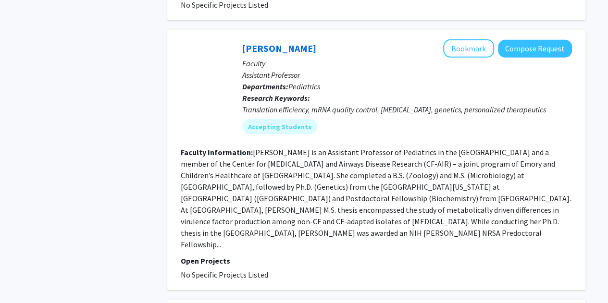
scroll to position [1394, 0]
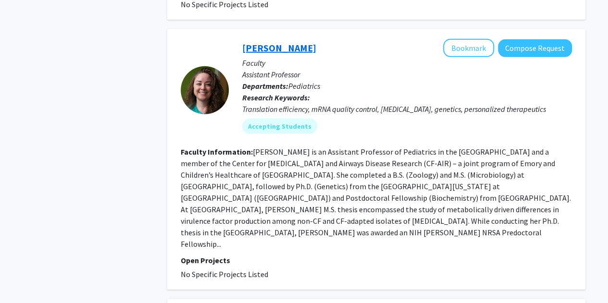
click at [275, 42] on link "Kathryn Oliver" at bounding box center [279, 48] width 74 height 12
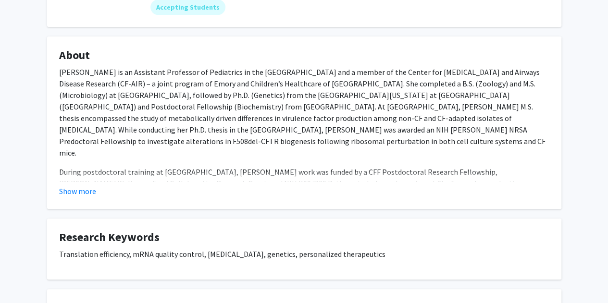
scroll to position [139, 0]
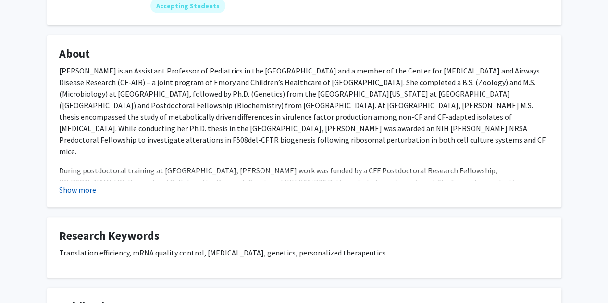
click at [75, 186] on button "Show more" at bounding box center [77, 190] width 37 height 12
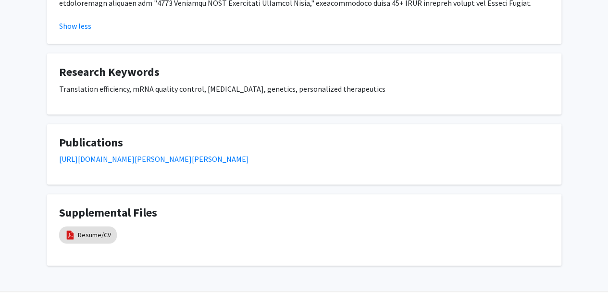
scroll to position [587, 0]
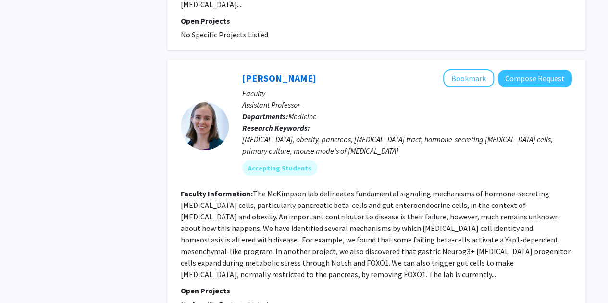
scroll to position [1823, 0]
click at [262, 72] on link "Wendy McKimpson" at bounding box center [279, 78] width 74 height 12
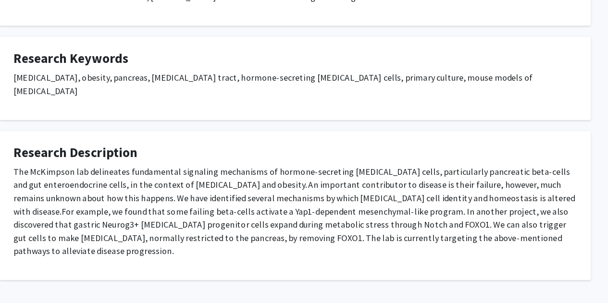
scroll to position [279, 0]
